Goal: Transaction & Acquisition: Purchase product/service

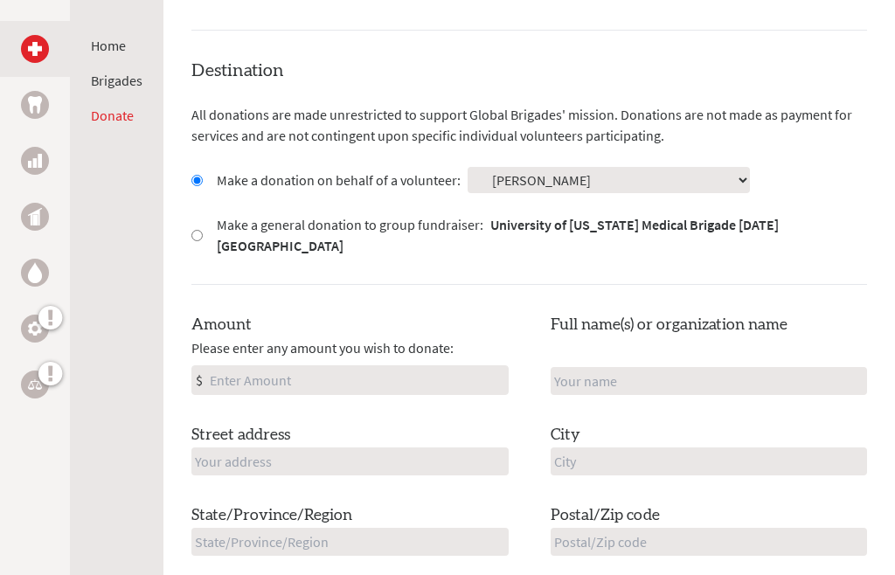
scroll to position [480, 0]
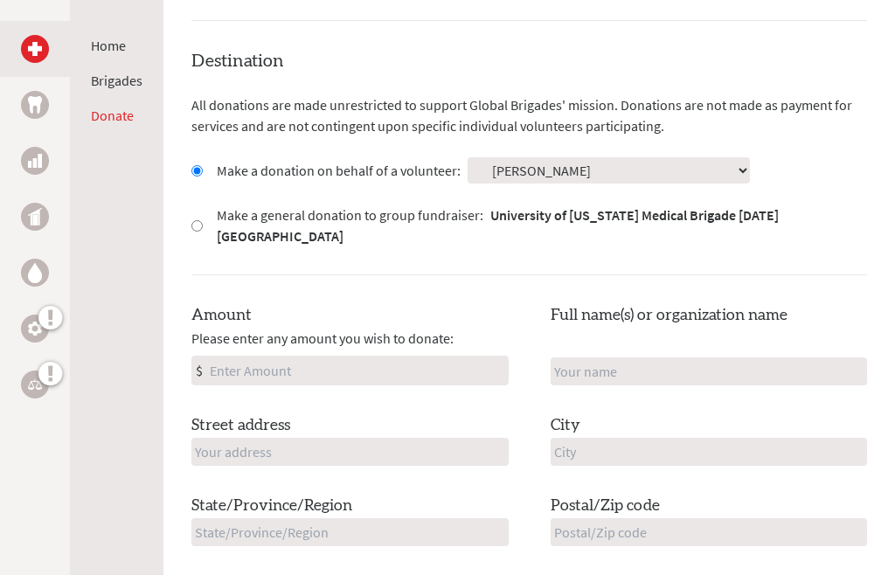
click at [393, 368] on input "Amount" at bounding box center [356, 371] width 301 height 28
type input "100"
click at [358, 464] on input "text" at bounding box center [349, 453] width 317 height 28
type input "[STREET_ADDRESS]"
click at [672, 371] on input "text" at bounding box center [708, 372] width 317 height 28
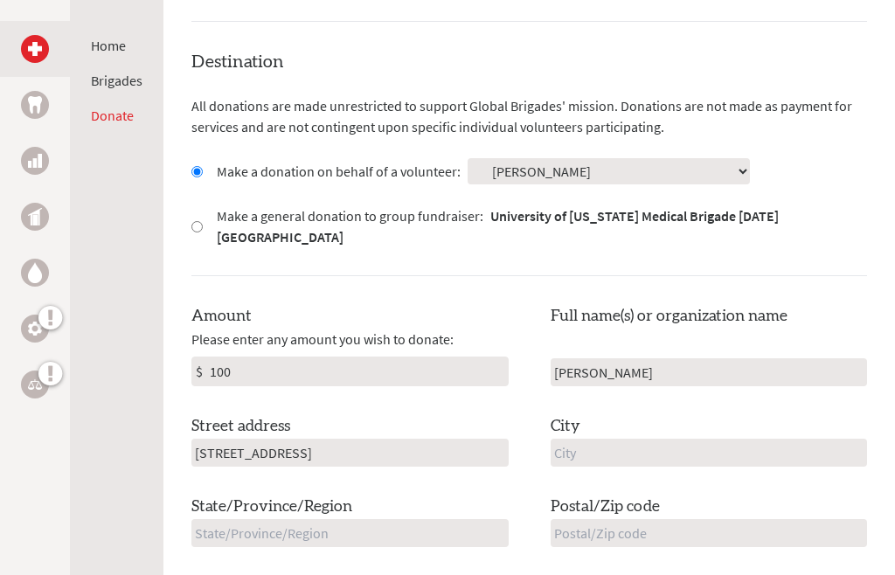
type input "[PERSON_NAME]"
click at [645, 464] on input "text" at bounding box center [708, 453] width 317 height 28
type input "A"
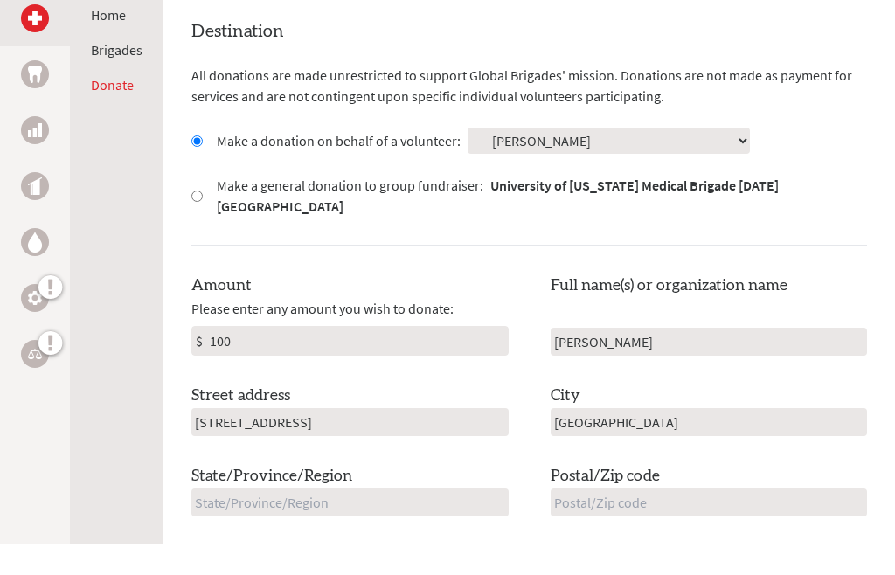
type input "[GEOGRAPHIC_DATA]"
click at [645, 519] on input "text" at bounding box center [708, 533] width 317 height 28
type input "06903"
click at [366, 519] on input "text" at bounding box center [349, 533] width 317 height 28
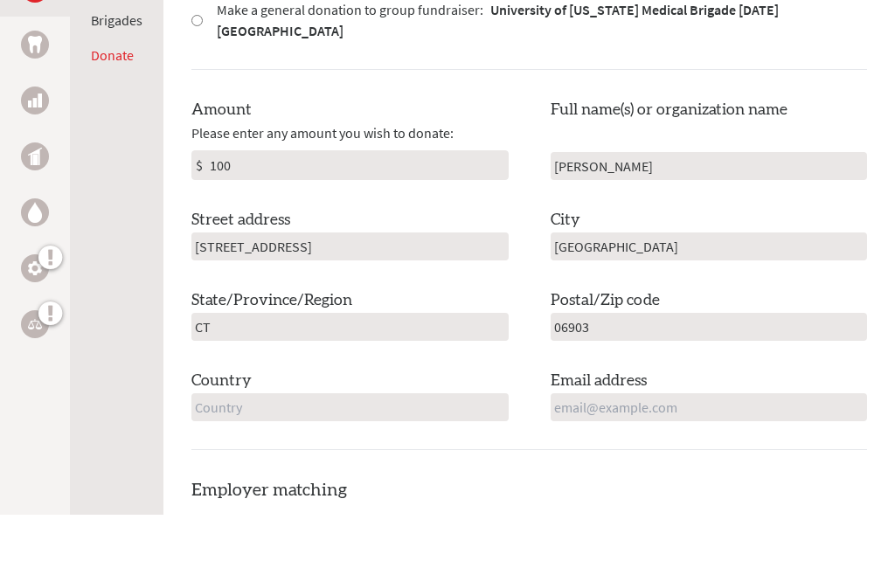
scroll to position [625, 0]
type input "CT"
click at [618, 453] on input "email" at bounding box center [708, 467] width 317 height 28
type input "[EMAIL_ADDRESS][DOMAIN_NAME]"
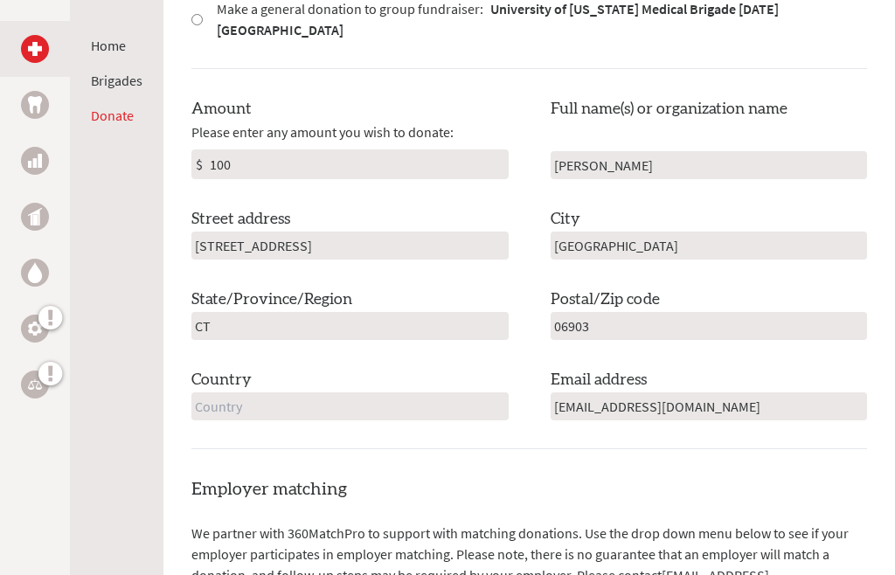
click at [370, 395] on input "text" at bounding box center [349, 406] width 317 height 28
type input "[GEOGRAPHIC_DATA]"
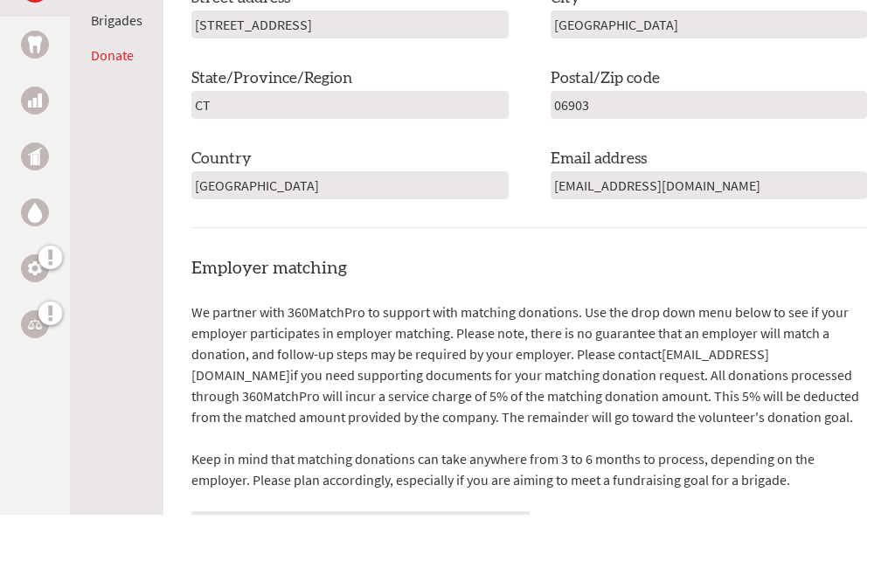
scroll to position [956, 0]
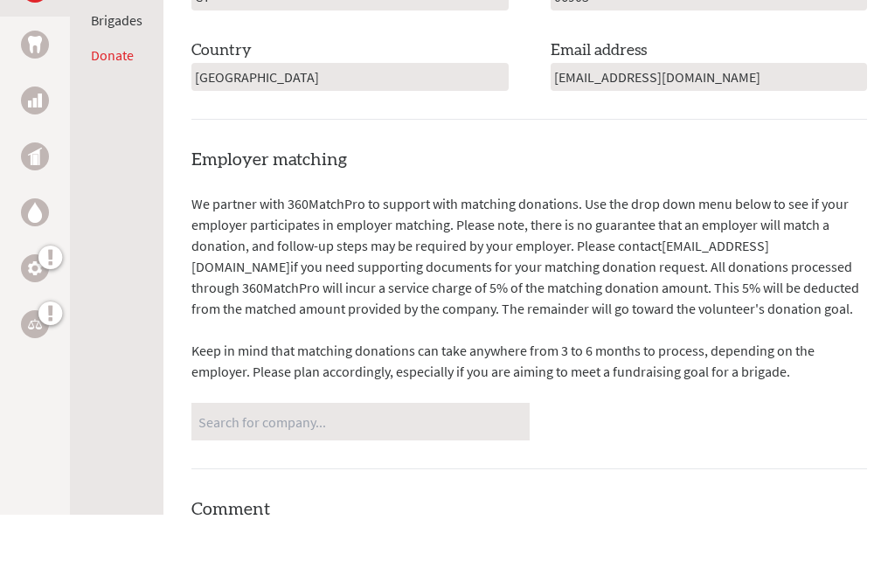
click at [529, 326] on div "We partner with 360MatchPro to support with matching donations. Use the drop do…" at bounding box center [528, 376] width 675 height 247
click at [466, 466] on input "Search for company..." at bounding box center [360, 481] width 324 height 31
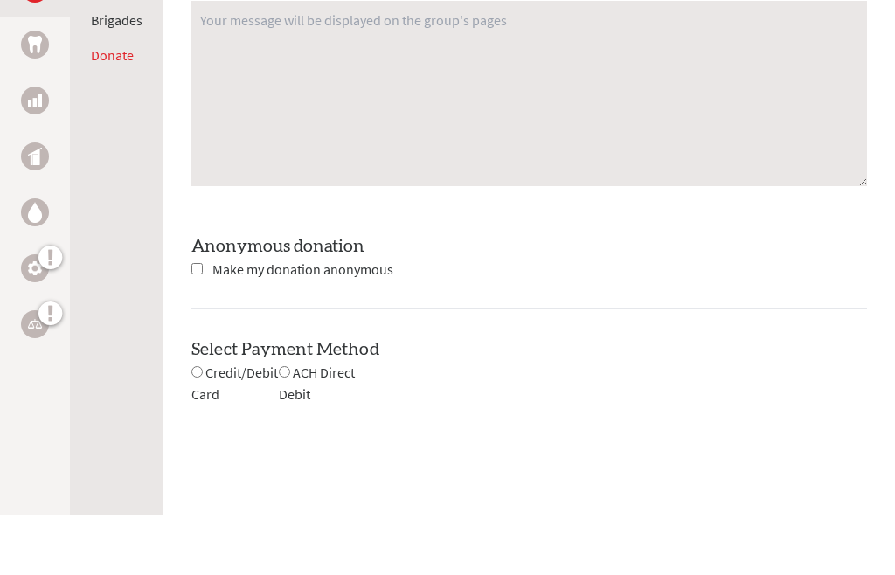
scroll to position [1543, 0]
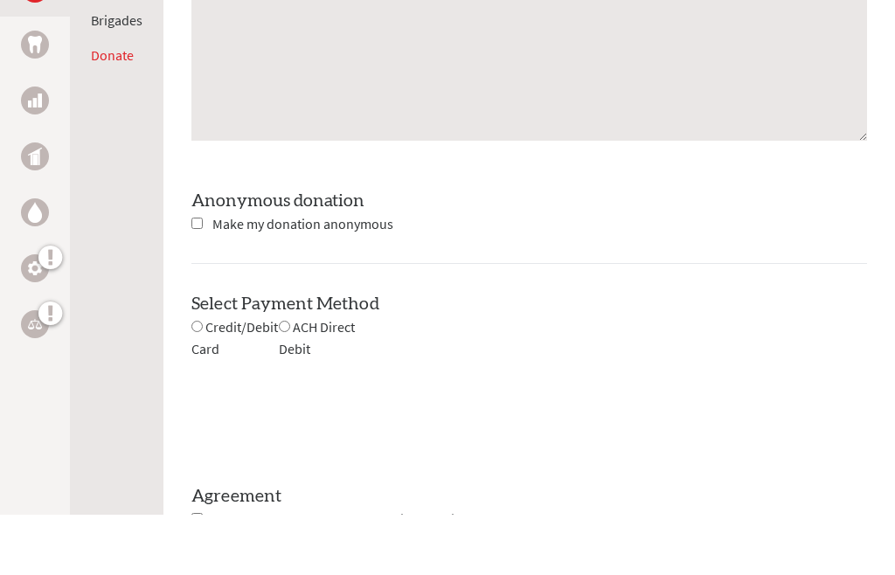
click at [202, 381] on input "radio" at bounding box center [196, 386] width 11 height 11
radio input "true"
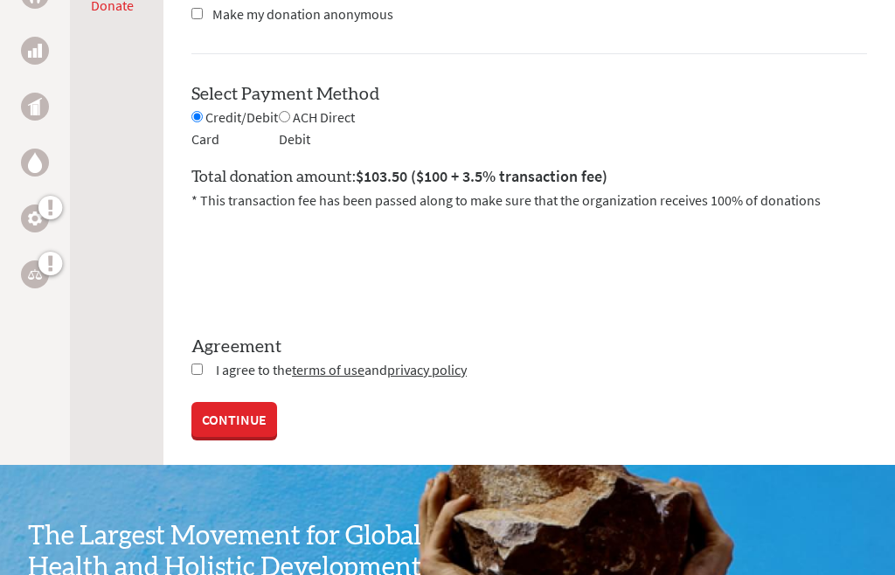
scroll to position [1814, 0]
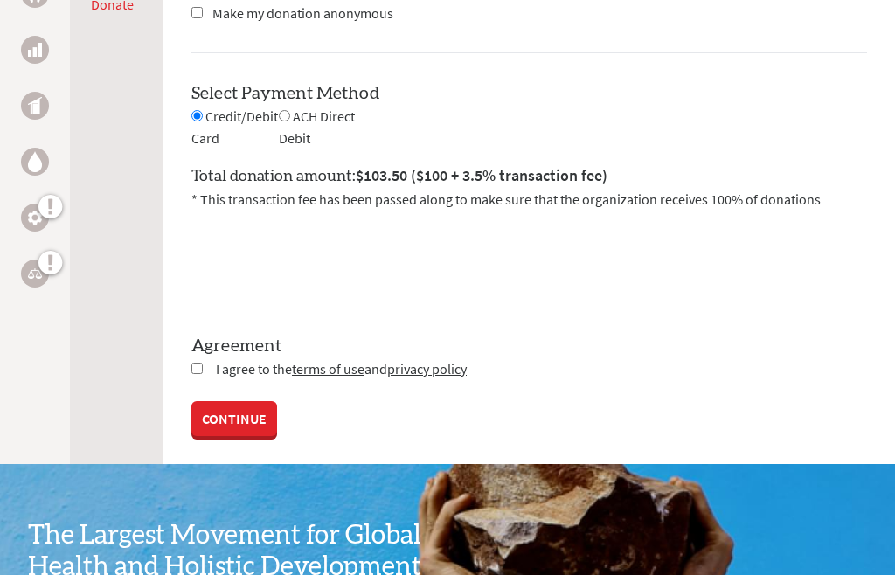
click at [199, 374] on input "checkbox" at bounding box center [196, 368] width 11 height 11
checkbox input "true"
click at [230, 438] on link "CONTINUE" at bounding box center [234, 420] width 86 height 35
